Goal: Task Accomplishment & Management: Manage account settings

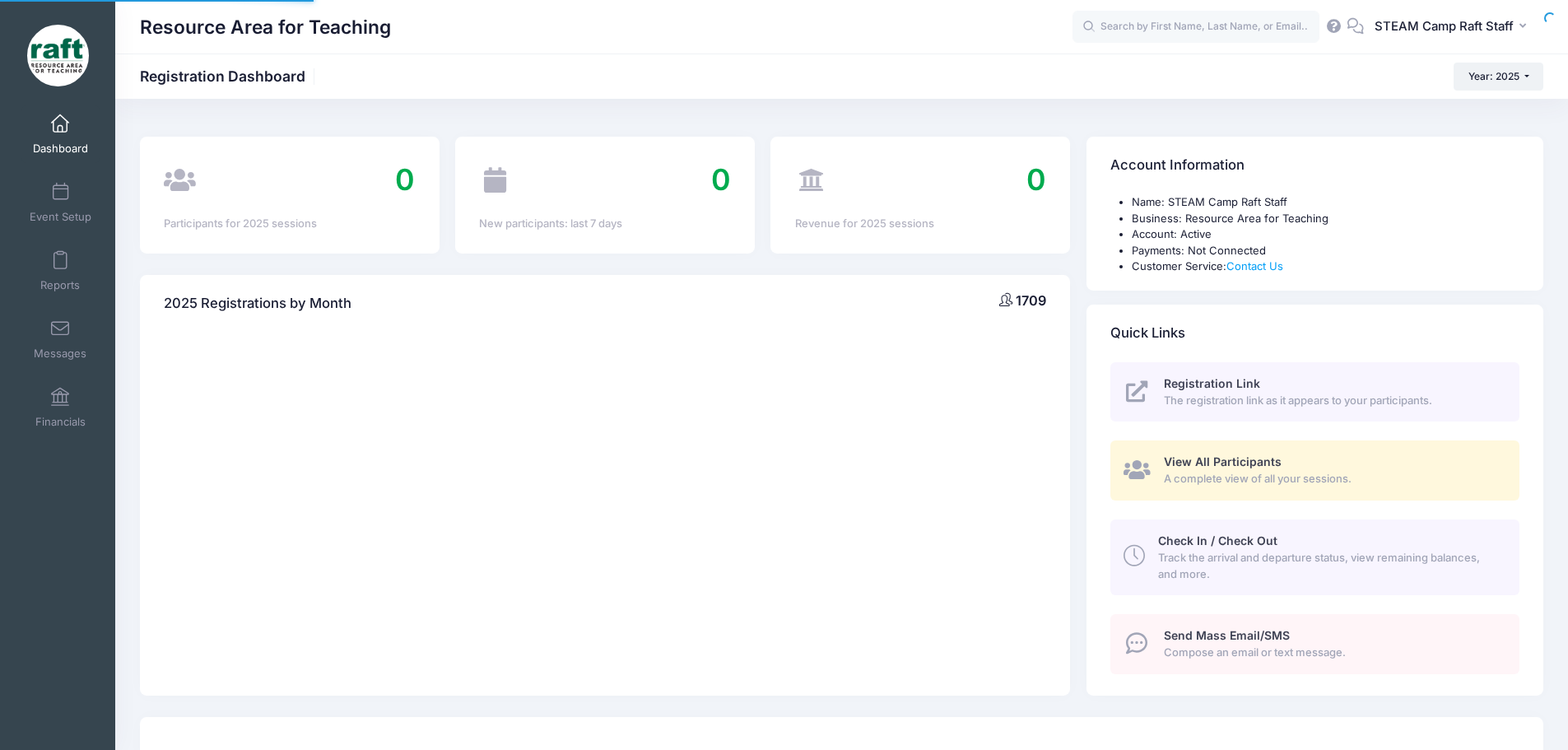
select select
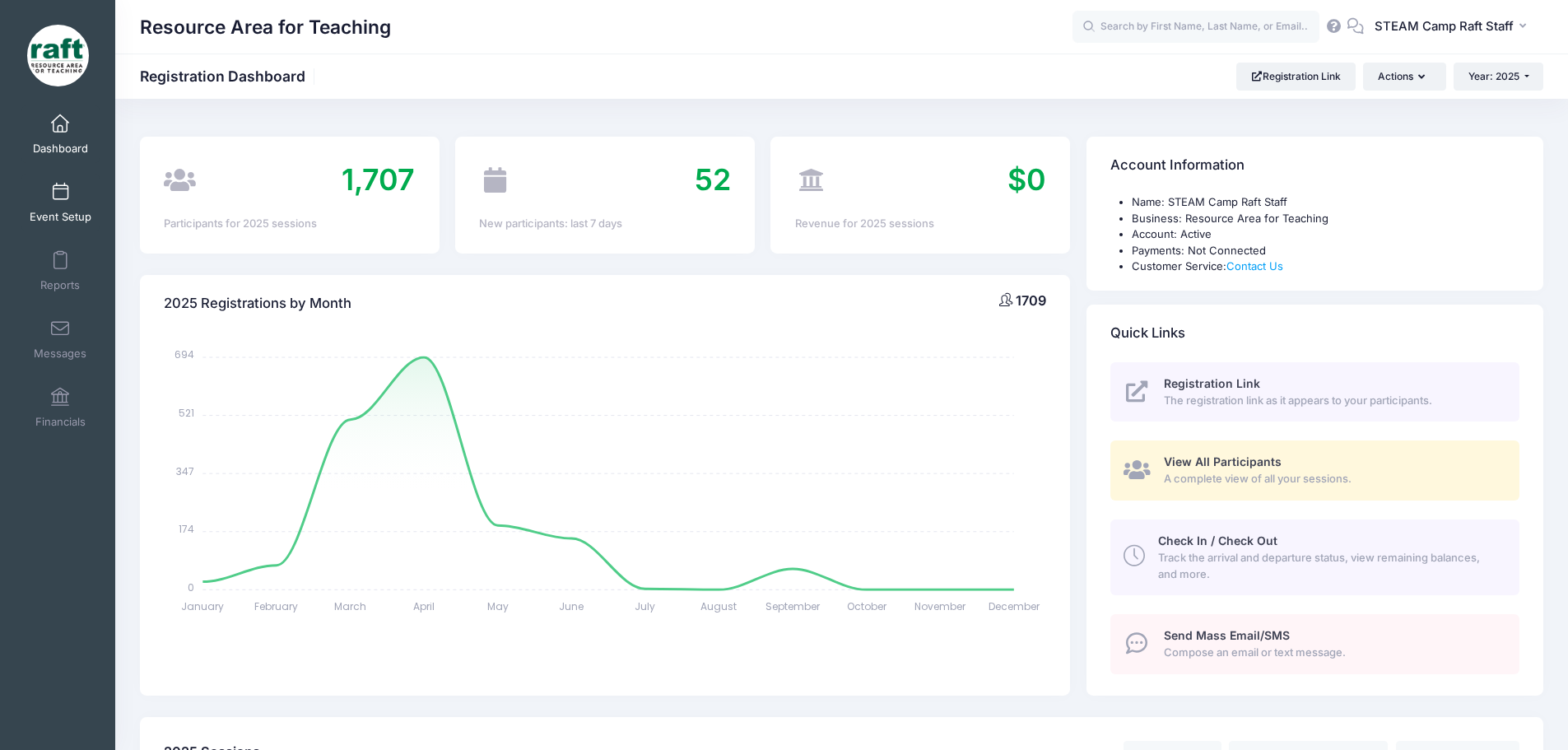
click at [60, 192] on span at bounding box center [60, 192] width 0 height 18
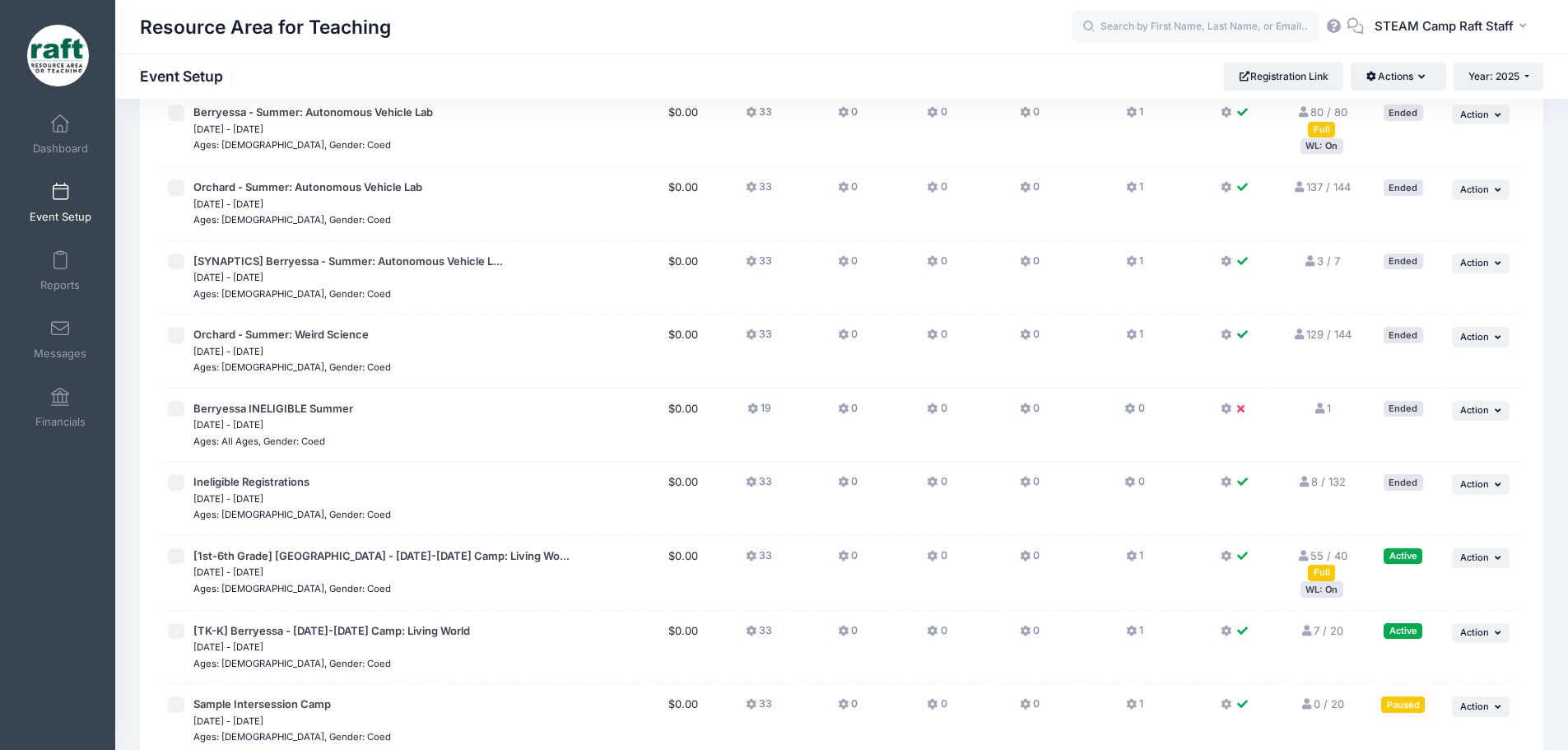
scroll to position [1976, 0]
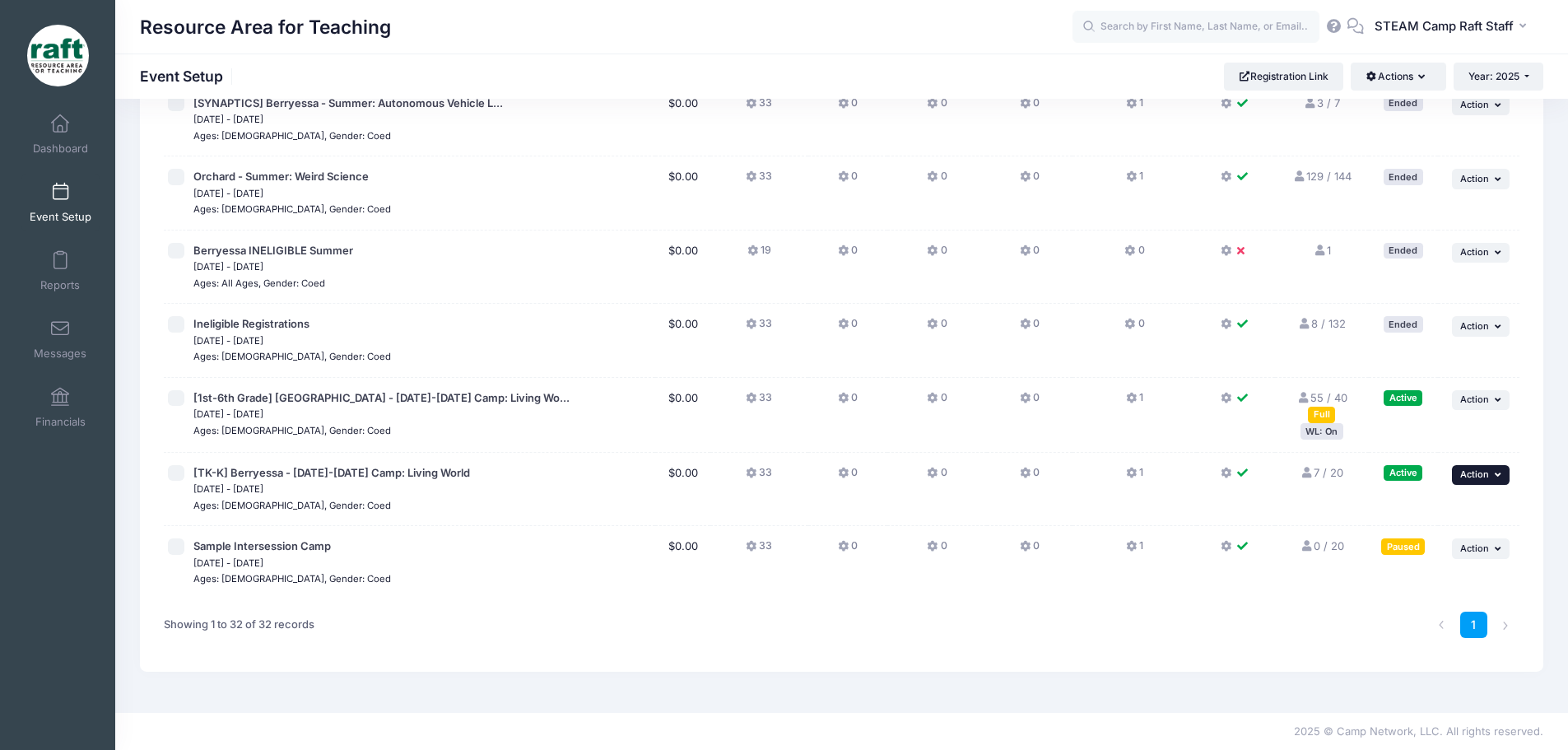
click at [1482, 476] on span "Action" at bounding box center [1473, 473] width 28 height 11
click at [1419, 544] on link "Edit Session" at bounding box center [1426, 542] width 149 height 31
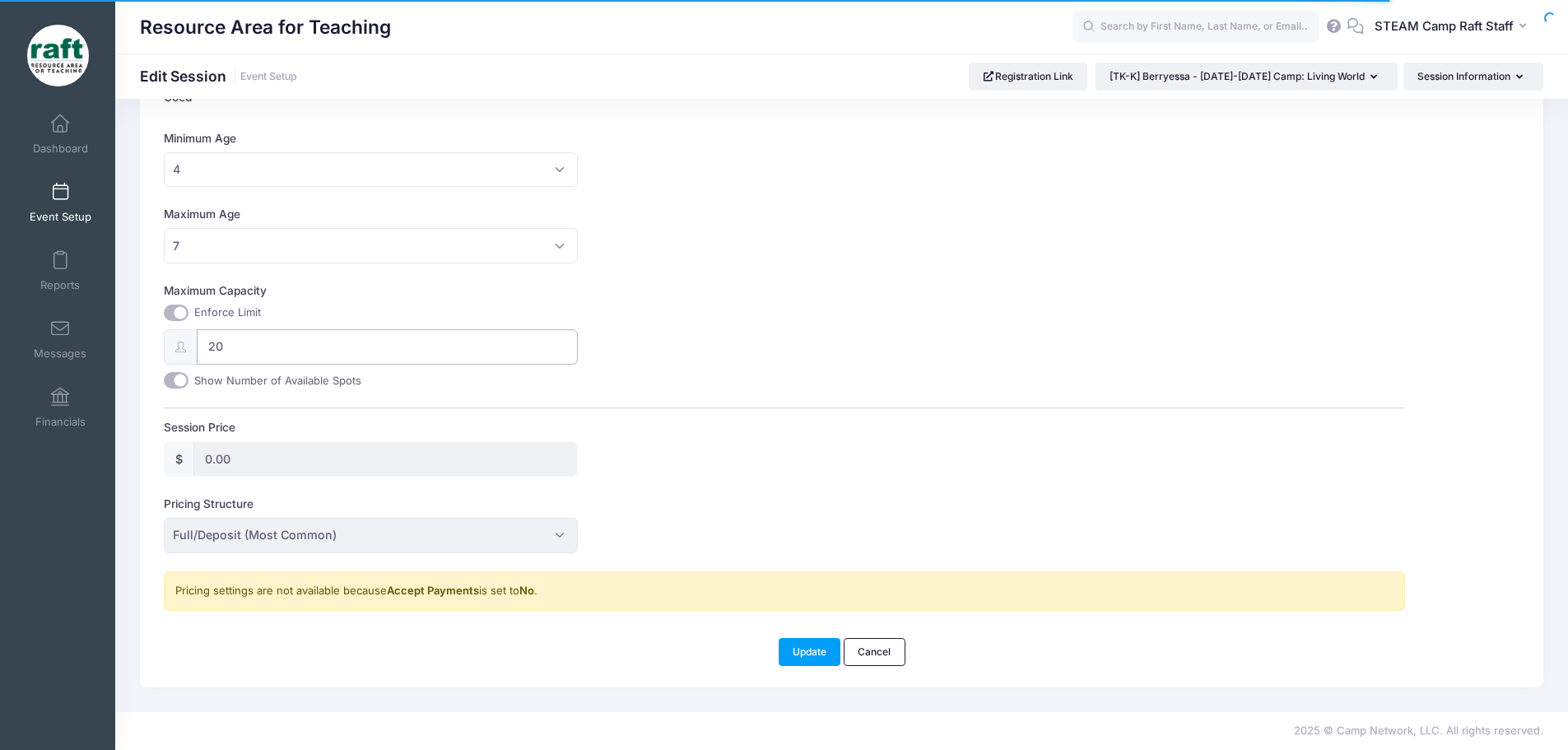
click at [255, 353] on input "20" at bounding box center [387, 347] width 381 height 35
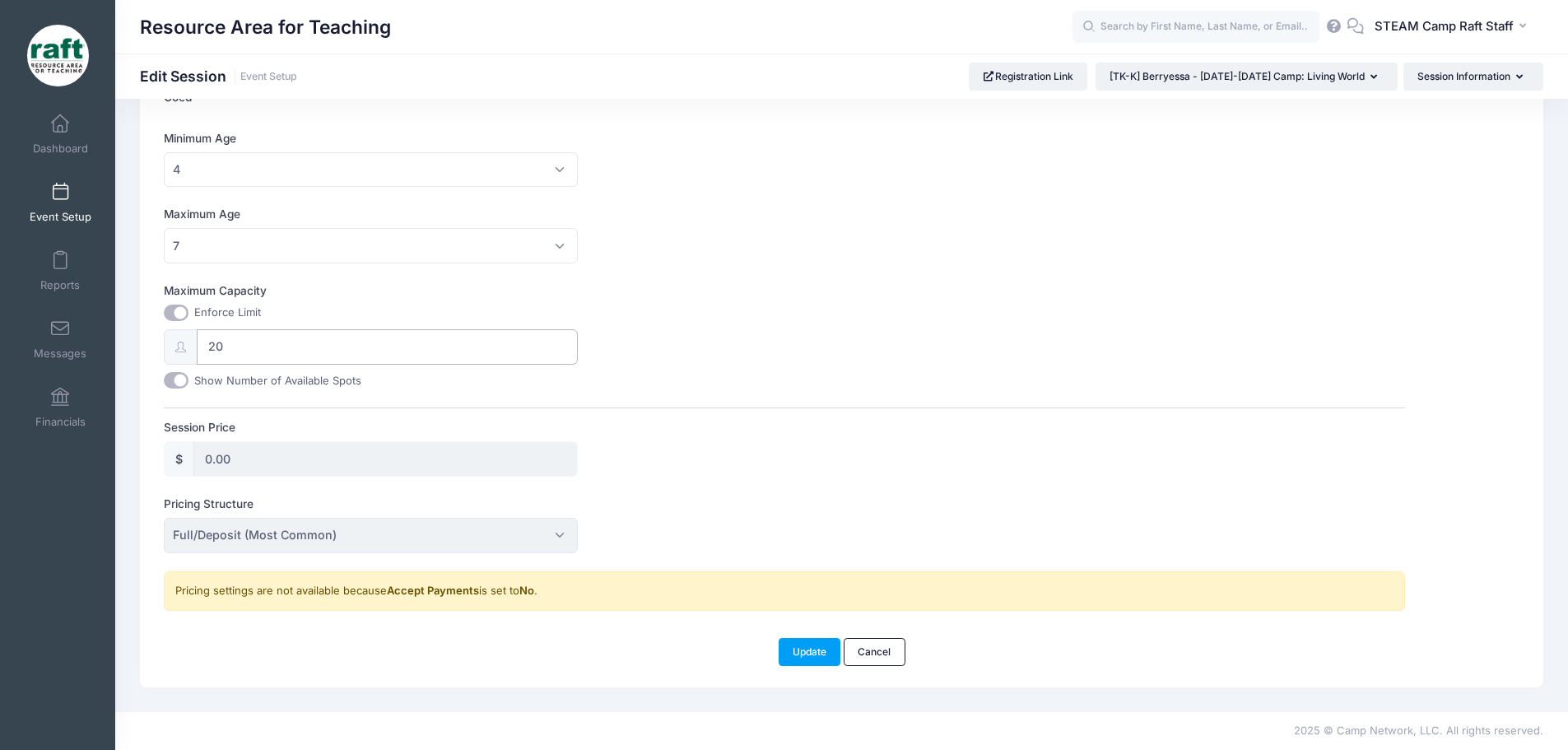
type input "2"
type input "10"
click at [657, 353] on div "Maximum Capacity Enforce Limit 10 Show Number of Available Spots" at bounding box center [784, 335] width 1241 height 106
click at [810, 653] on button "Update" at bounding box center [809, 652] width 63 height 28
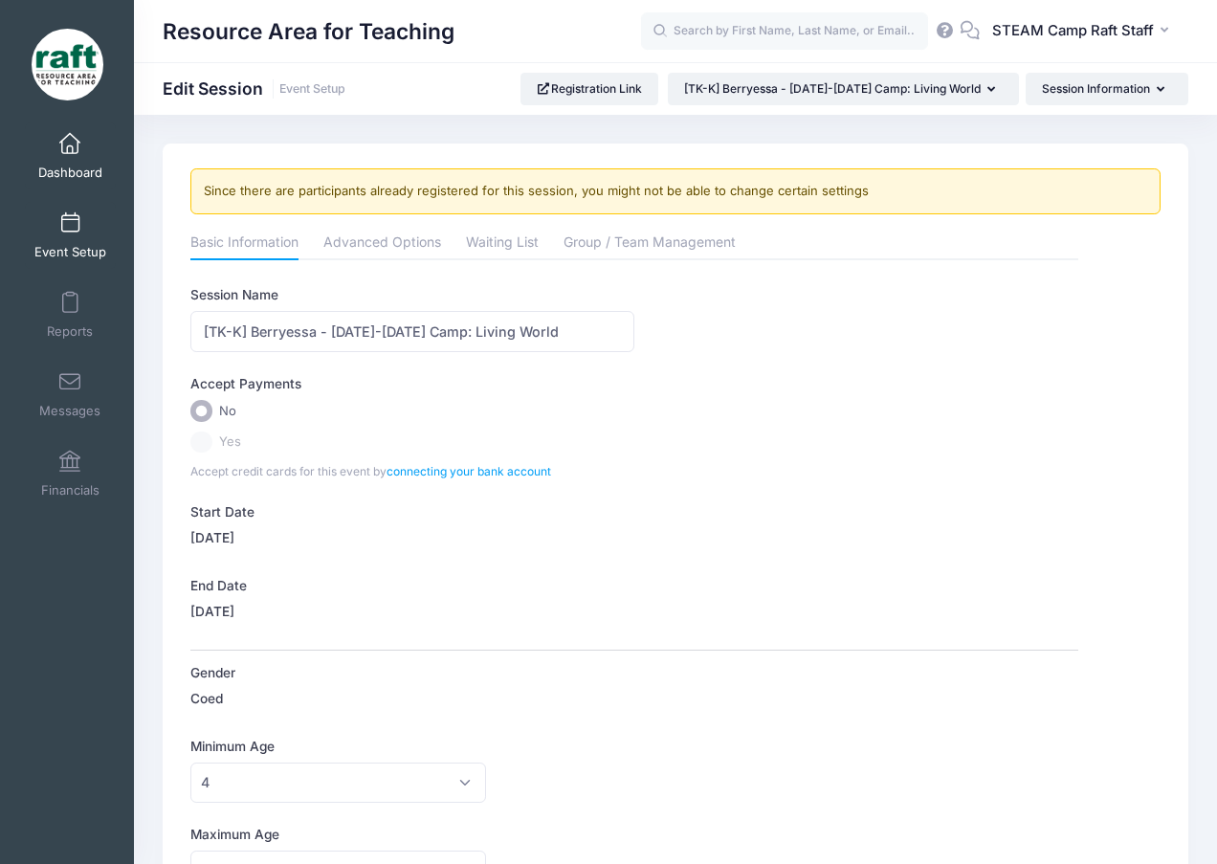
click at [64, 169] on span "Dashboard" at bounding box center [70, 173] width 64 height 16
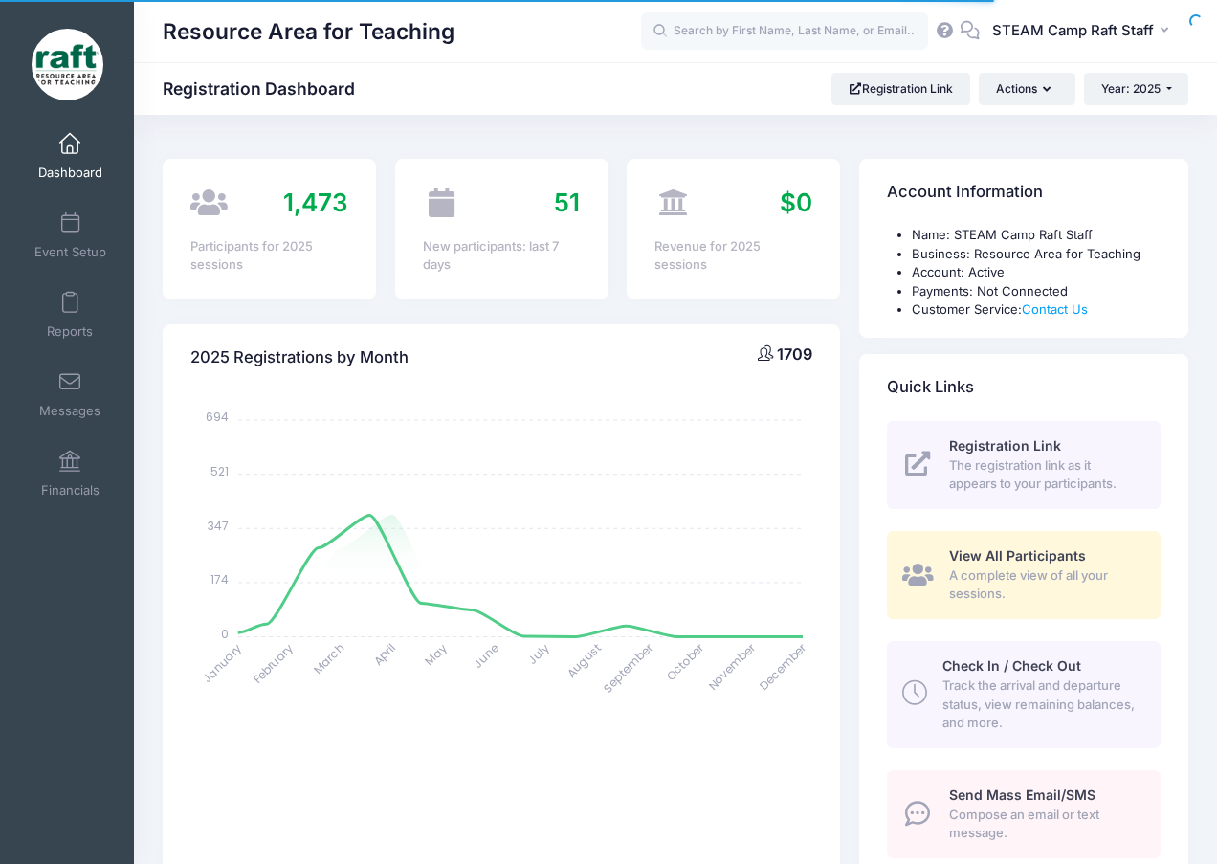
select select
click at [70, 225] on span at bounding box center [70, 223] width 0 height 21
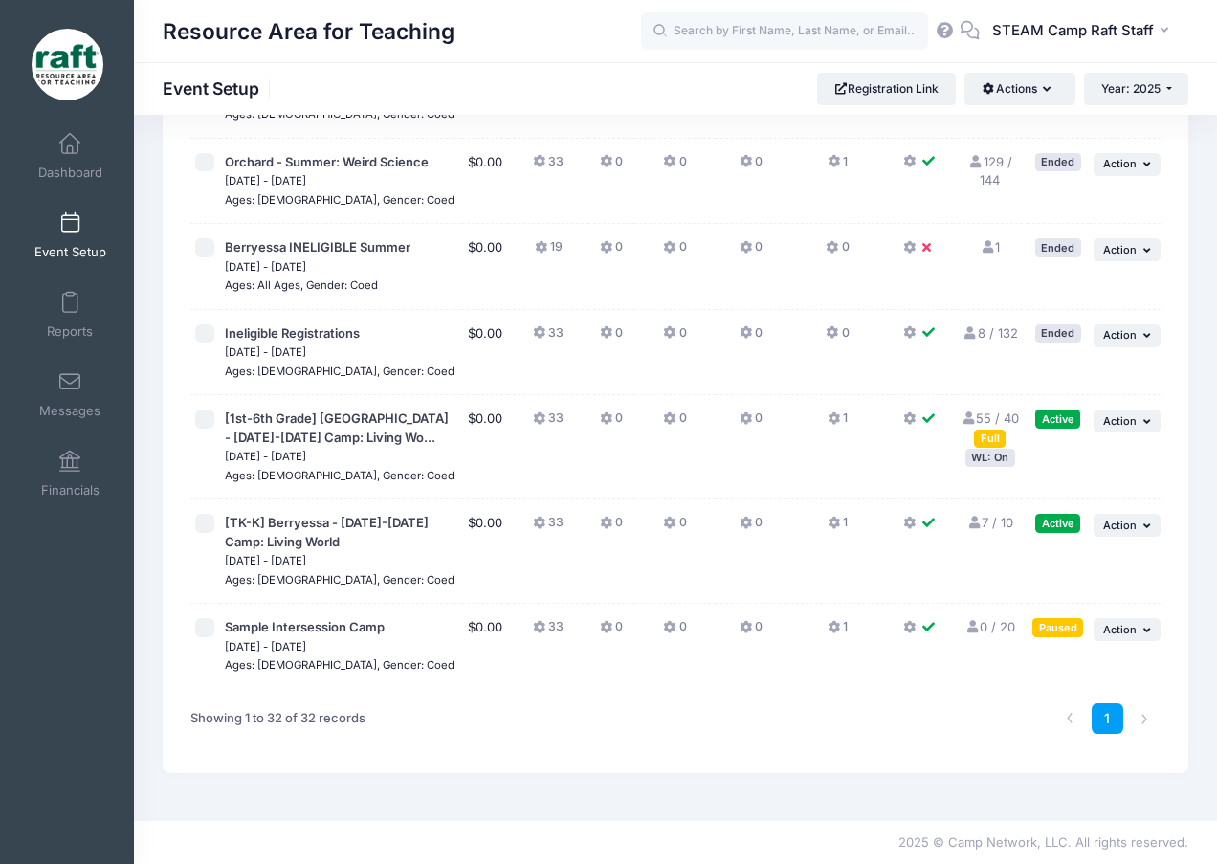
scroll to position [2784, 0]
click at [987, 418] on link "55 / 40 Full" at bounding box center [990, 427] width 58 height 34
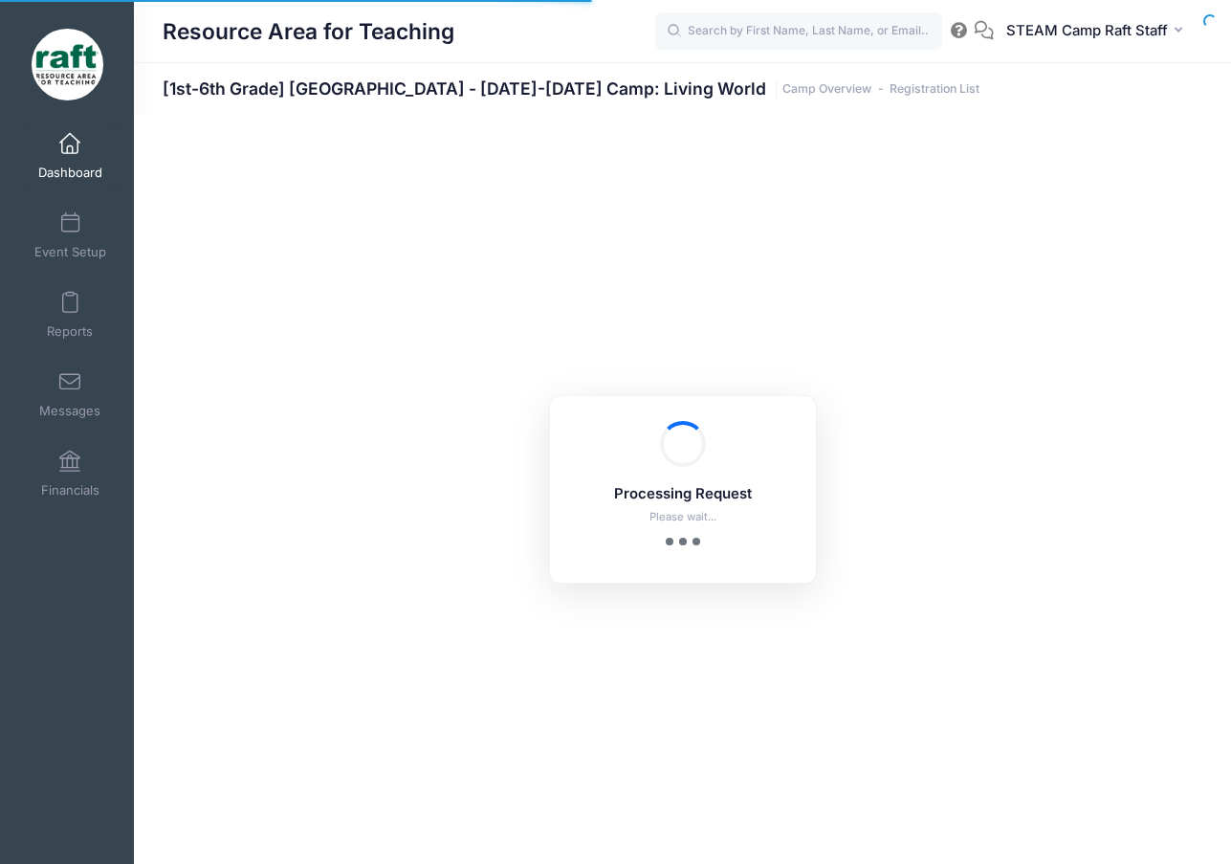
select select "10"
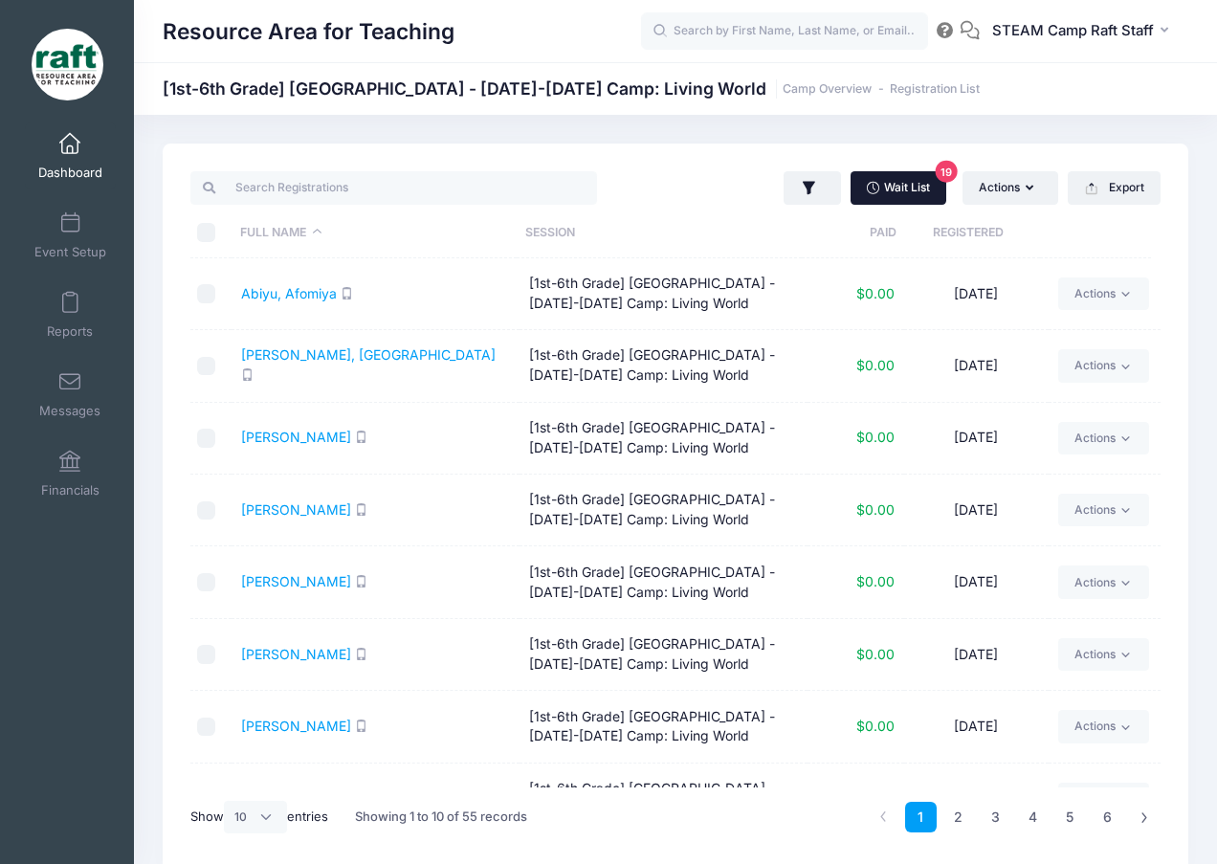
click at [897, 189] on link "Wait List 19" at bounding box center [899, 187] width 96 height 33
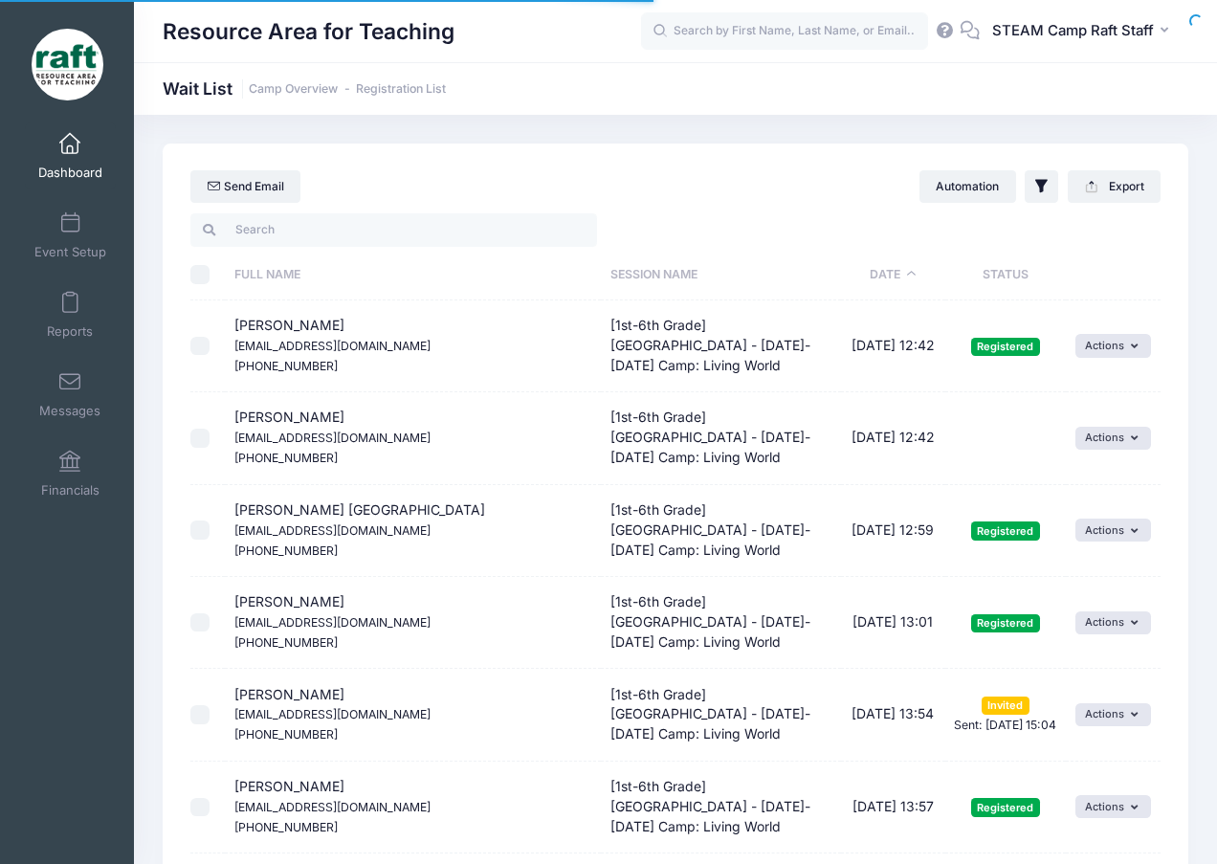
select select "50"
